Goal: Information Seeking & Learning: Find specific fact

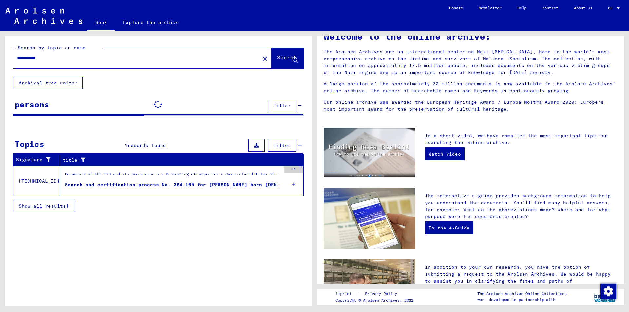
scroll to position [23, 0]
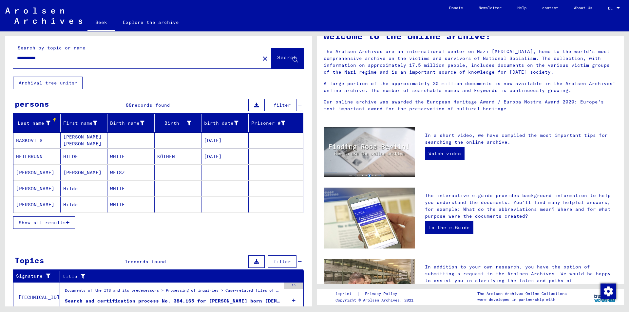
click at [47, 225] on font "Show all results" at bounding box center [42, 223] width 47 height 6
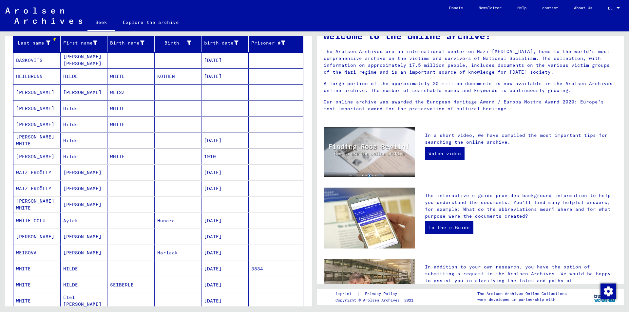
scroll to position [81, 0]
click at [239, 44] on div "birth date" at bounding box center [226, 42] width 44 height 10
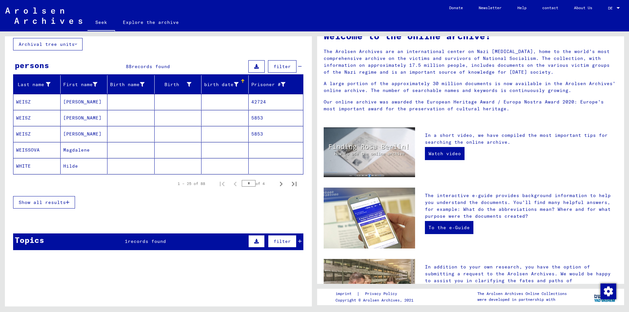
click at [56, 203] on font "Show all results" at bounding box center [42, 203] width 47 height 6
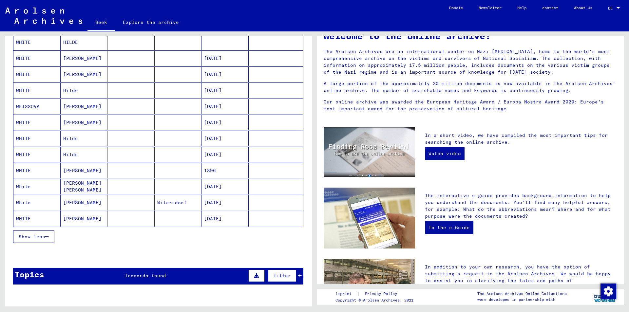
scroll to position [307, 0]
click at [180, 205] on font "Witersdorf" at bounding box center [172, 203] width 30 height 6
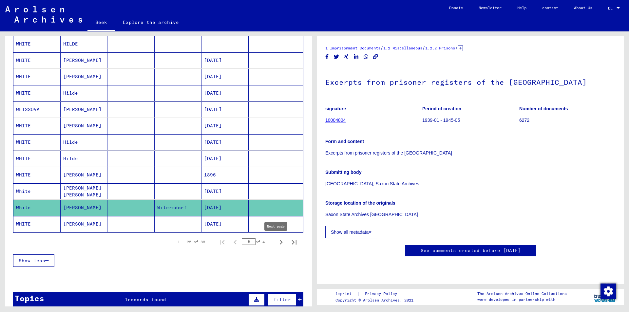
click at [277, 242] on icon "Next page" at bounding box center [281, 242] width 9 height 9
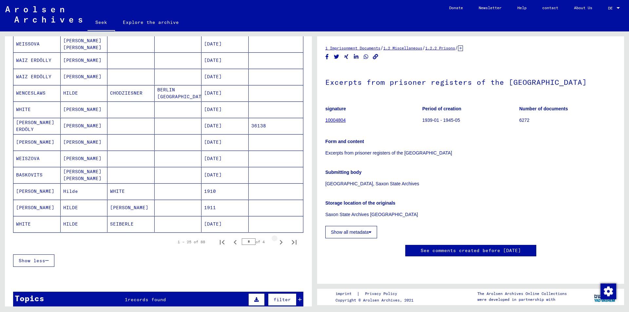
click at [277, 242] on icon "Next page" at bounding box center [281, 242] width 9 height 9
type input "*"
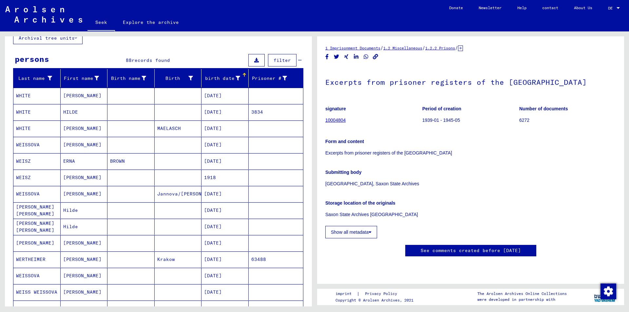
scroll to position [44, 0]
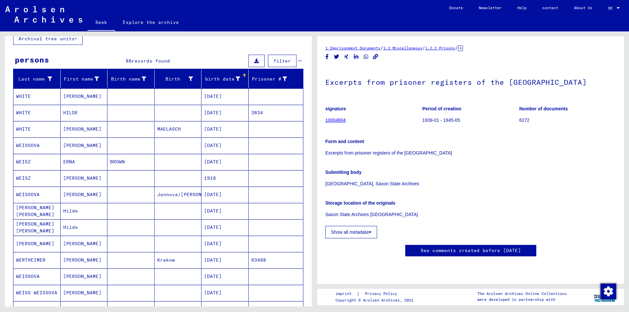
click at [27, 110] on font "WHITE" at bounding box center [23, 113] width 15 height 6
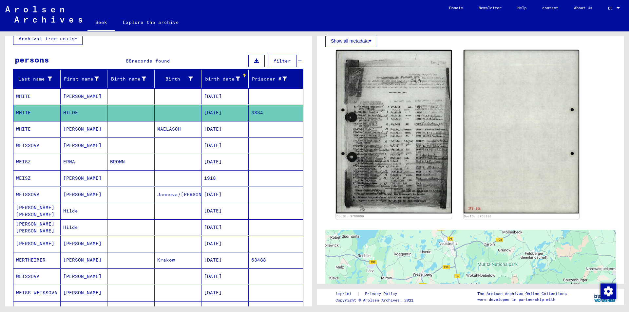
scroll to position [189, 0]
click at [23, 96] on font "WHITE" at bounding box center [23, 96] width 15 height 6
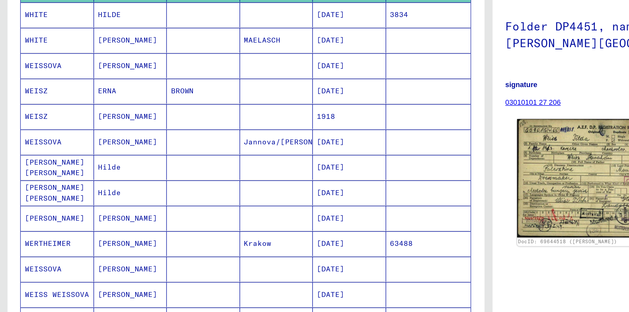
scroll to position [76, 0]
